Goal: Transaction & Acquisition: Purchase product/service

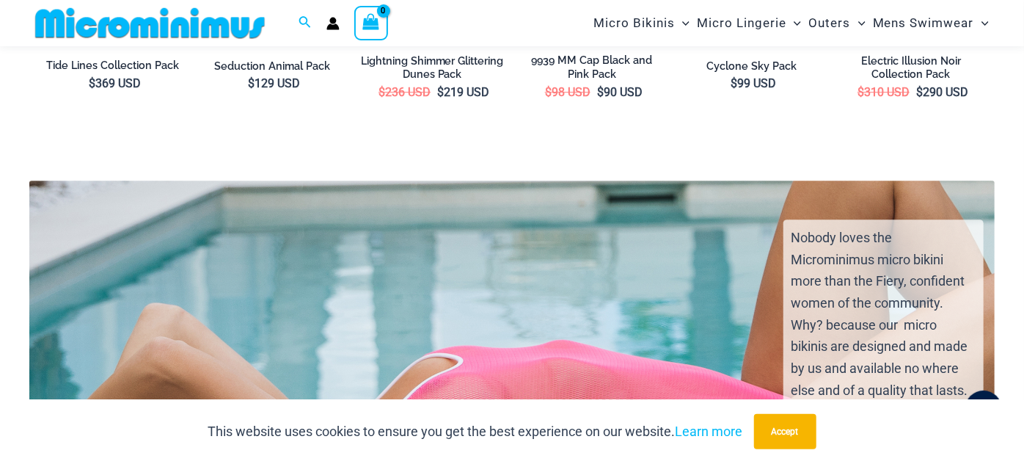
scroll to position [2245, 0]
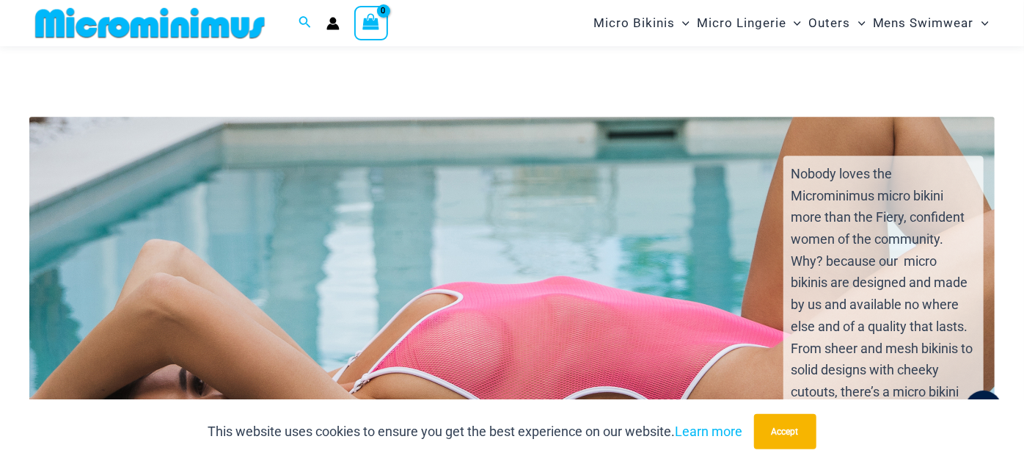
scroll to position [2302, 0]
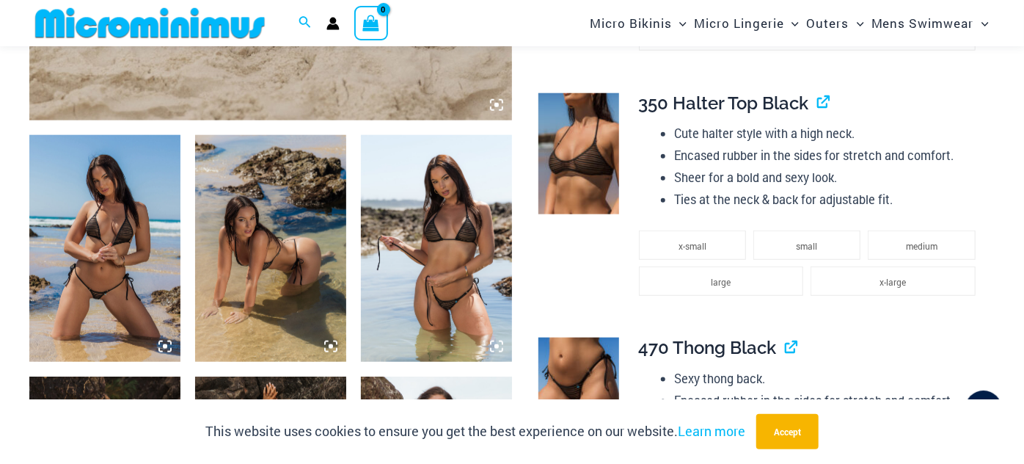
scroll to position [743, 0]
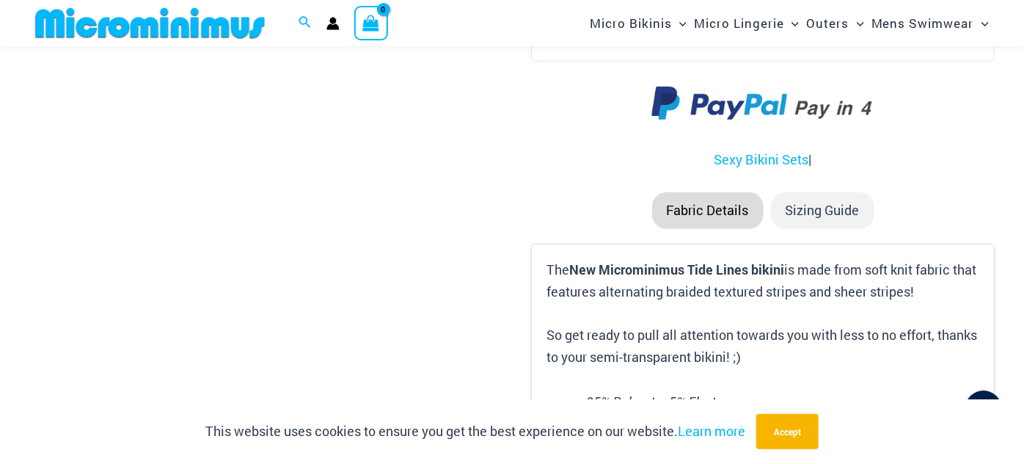
scroll to position [3361, 0]
